Goal: Navigation & Orientation: Find specific page/section

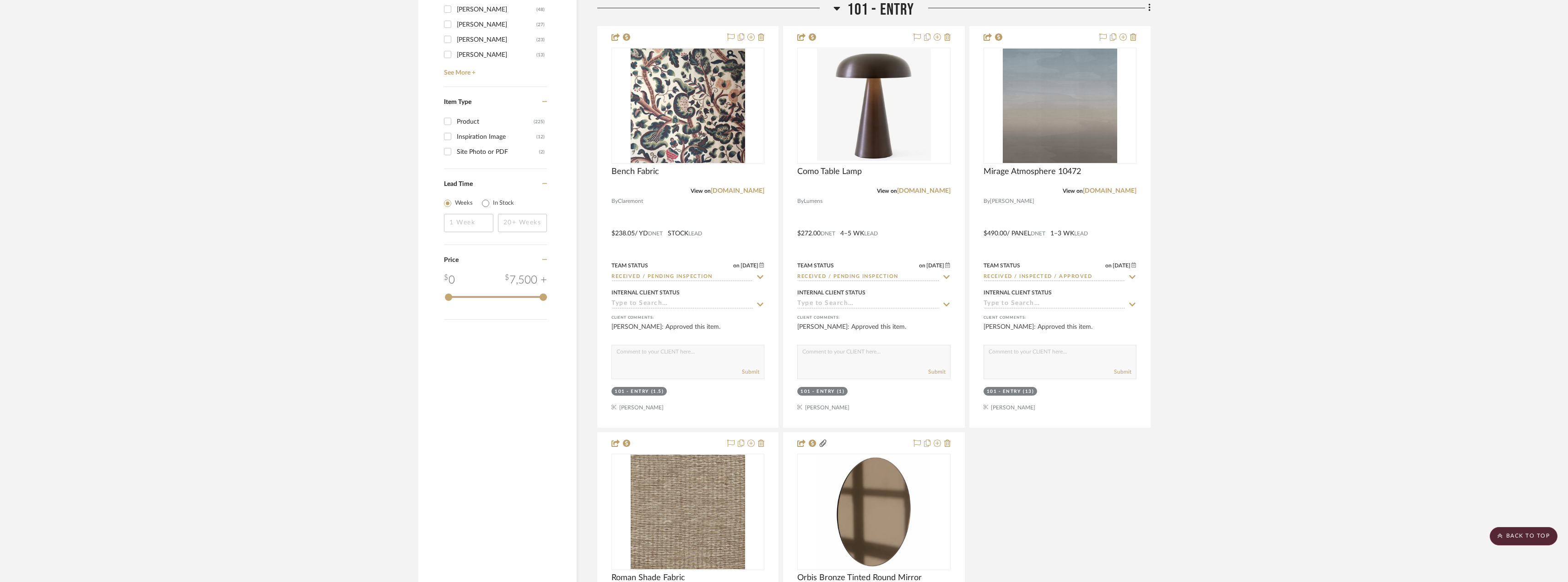
scroll to position [1648, 0]
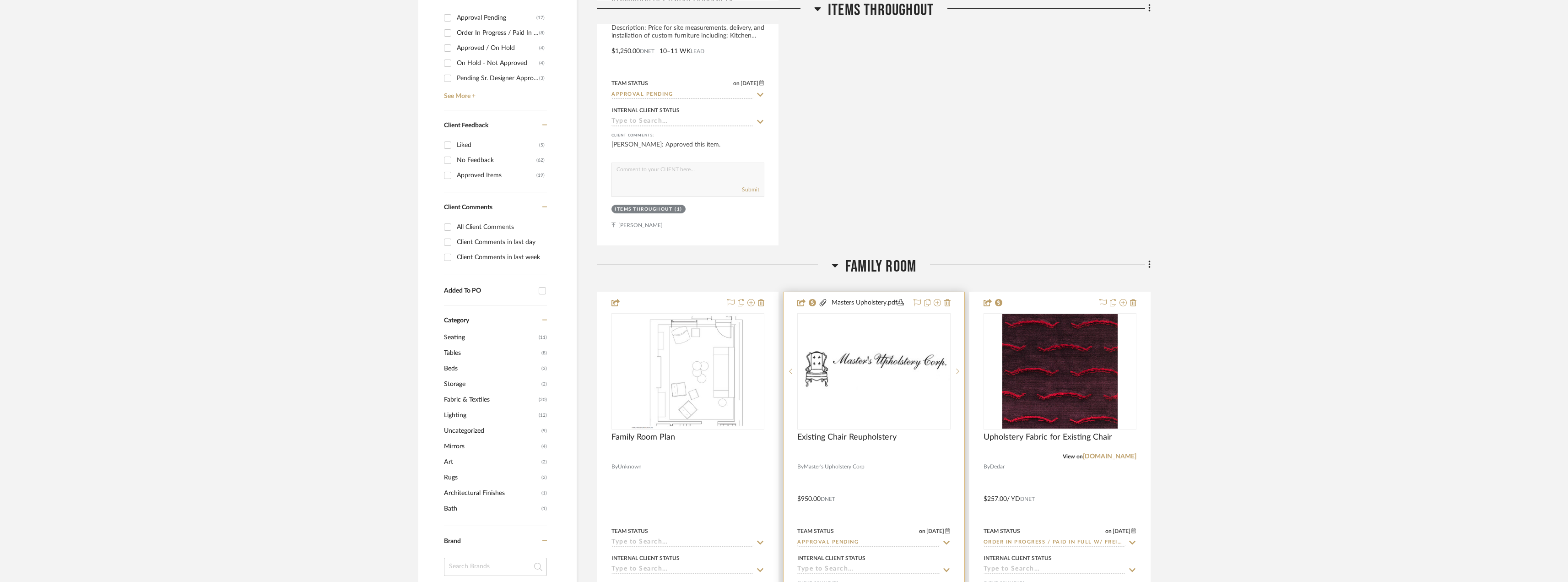
scroll to position [503, 0]
